Goal: Information Seeking & Learning: Learn about a topic

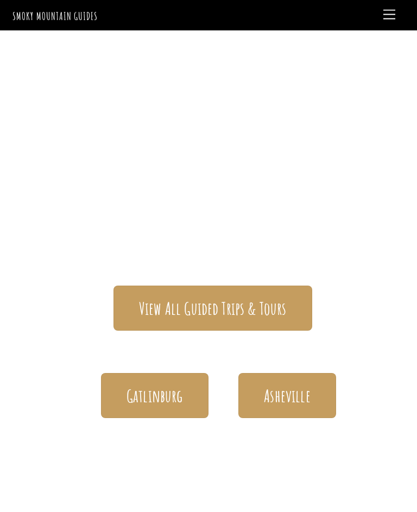
click at [168, 385] on span "Gatlinburg" at bounding box center [155, 396] width 56 height 22
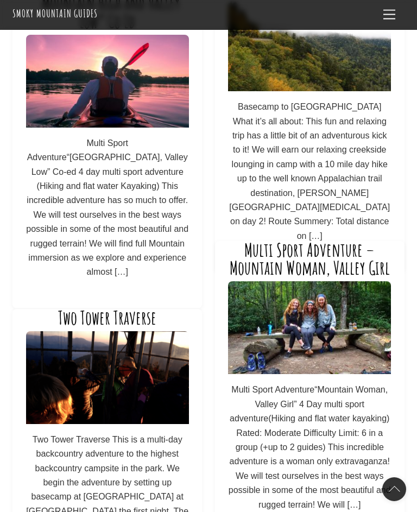
scroll to position [719, 0]
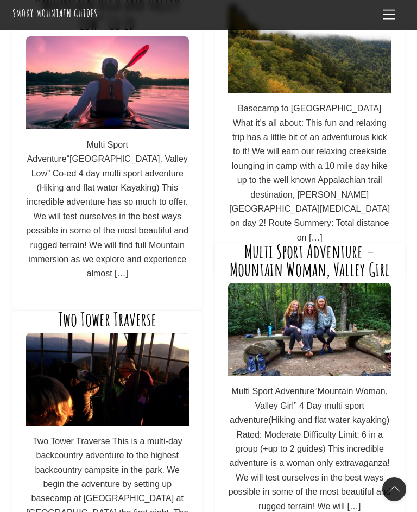
click at [350, 259] on link "Multi Sport Adventure – Mountain Woman, Valley Girl" at bounding box center [310, 260] width 160 height 41
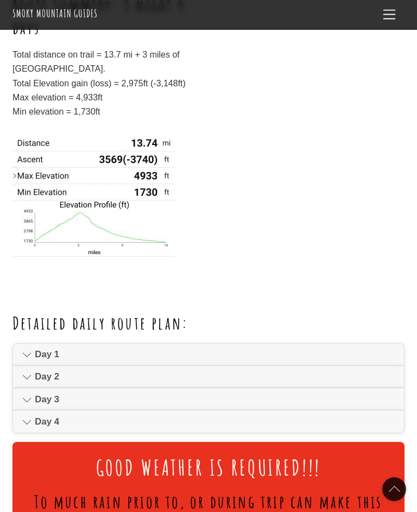
scroll to position [647, 0]
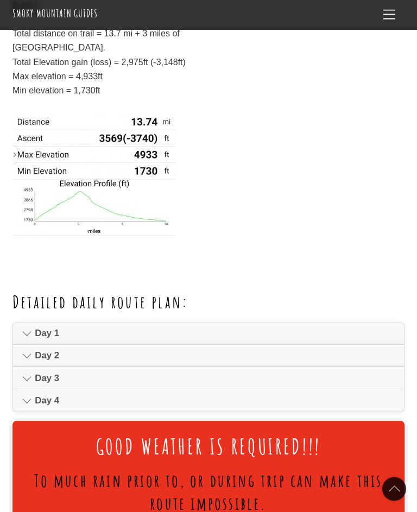
click at [32, 345] on link "Day 2" at bounding box center [208, 356] width 391 height 22
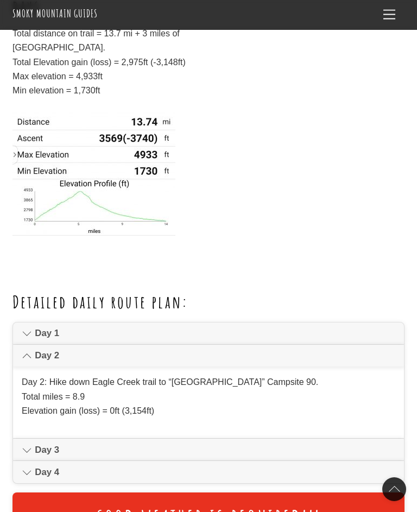
click at [33, 323] on link "Day 1" at bounding box center [208, 334] width 391 height 22
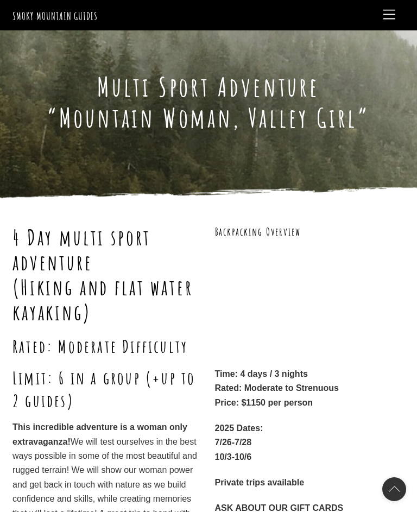
scroll to position [0, 0]
